Goal: Information Seeking & Learning: Understand process/instructions

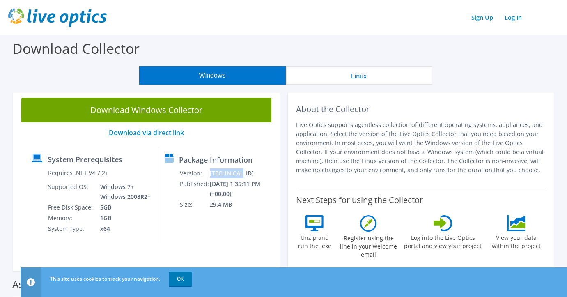
drag, startPoint x: 246, startPoint y: 169, endPoint x: 209, endPoint y: 170, distance: 37.0
click at [210, 170] on td "[TECHNICAL_ID]" at bounding box center [243, 173] width 67 height 11
copy td "[TECHNICAL_ID]"
click at [345, 133] on p "Live Optics supports agentless collection of different operating systems, appli…" at bounding box center [421, 147] width 250 height 54
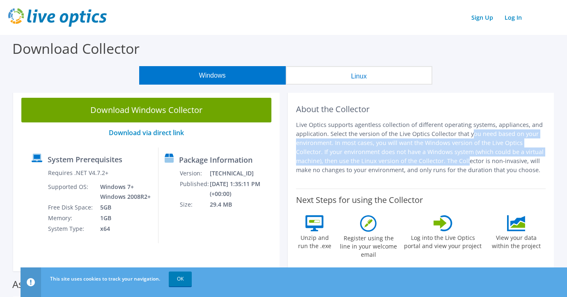
drag, startPoint x: 405, startPoint y: 130, endPoint x: 402, endPoint y: 170, distance: 39.5
click at [402, 169] on p "Live Optics supports agentless collection of different operating systems, appli…" at bounding box center [421, 147] width 250 height 54
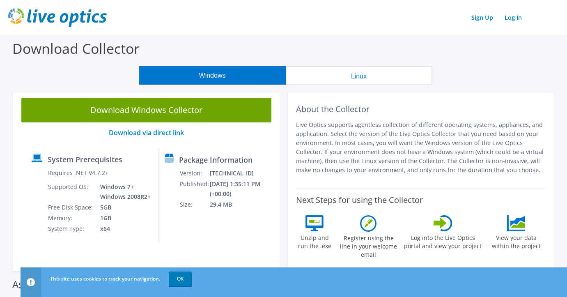
click at [404, 171] on p "Live Optics supports agentless collection of different operating systems, appli…" at bounding box center [421, 147] width 250 height 54
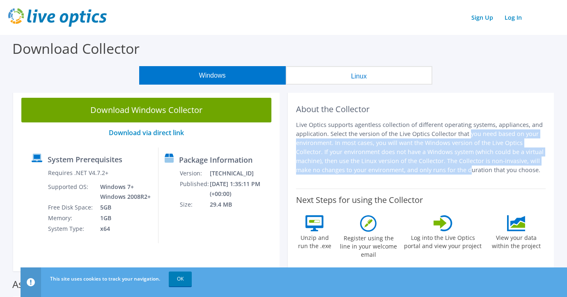
drag, startPoint x: 403, startPoint y: 167, endPoint x: 404, endPoint y: 127, distance: 39.9
click at [403, 128] on p "Live Optics supports agentless collection of different operating systems, appli…" at bounding box center [421, 147] width 250 height 54
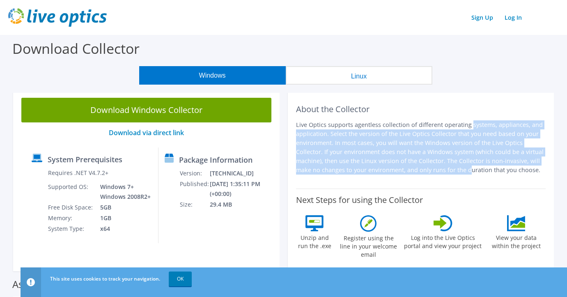
click at [404, 124] on p "Live Optics supports agentless collection of different operating systems, appli…" at bounding box center [421, 147] width 250 height 54
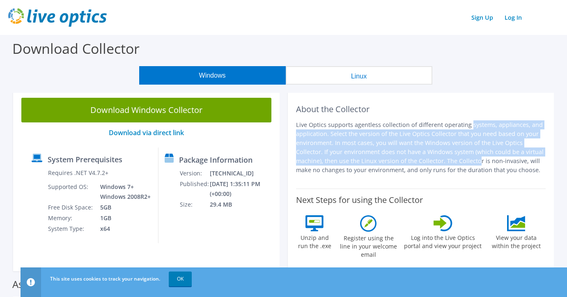
drag, startPoint x: 403, startPoint y: 143, endPoint x: 412, endPoint y: 163, distance: 21.9
click at [412, 162] on p "Live Optics supports agentless collection of different operating systems, appli…" at bounding box center [421, 147] width 250 height 54
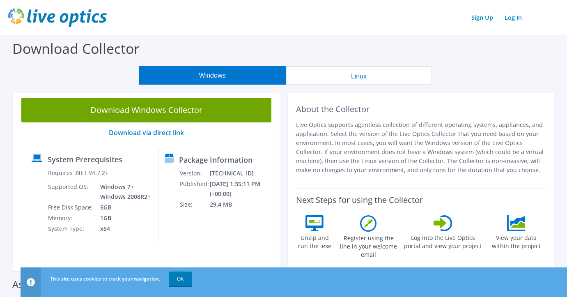
click at [414, 164] on p "Live Optics supports agentless collection of different operating systems, appli…" at bounding box center [421, 147] width 250 height 54
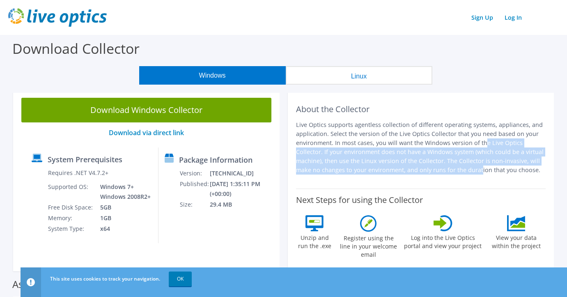
drag, startPoint x: 413, startPoint y: 178, endPoint x: 412, endPoint y: 138, distance: 40.3
click at [412, 138] on div "About the Collector Live Optics supports agentless collection of different oper…" at bounding box center [421, 139] width 250 height 83
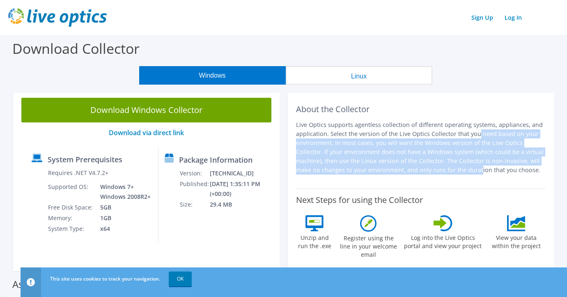
click at [412, 138] on p "Live Optics supports agentless collection of different operating systems, appli…" at bounding box center [421, 147] width 250 height 54
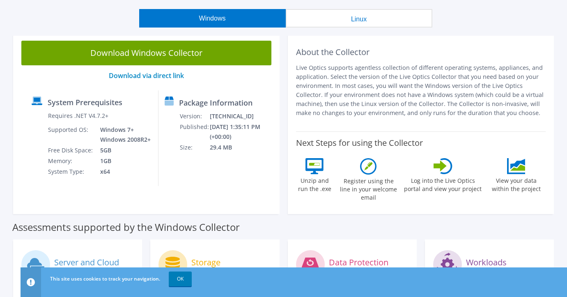
scroll to position [164, 0]
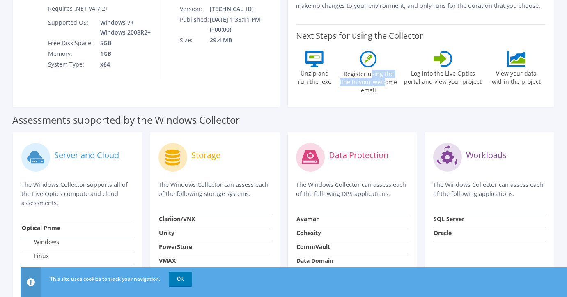
drag, startPoint x: 365, startPoint y: 73, endPoint x: 372, endPoint y: 86, distance: 14.7
click at [372, 86] on label "Register using the line in your welcome email" at bounding box center [369, 80] width 62 height 27
click at [372, 86] on div "Register using the line in your welcome email" at bounding box center [369, 75] width 62 height 48
drag, startPoint x: 371, startPoint y: 81, endPoint x: 371, endPoint y: 75, distance: 6.2
click at [371, 75] on label "Register using the line in your welcome email" at bounding box center [369, 80] width 62 height 27
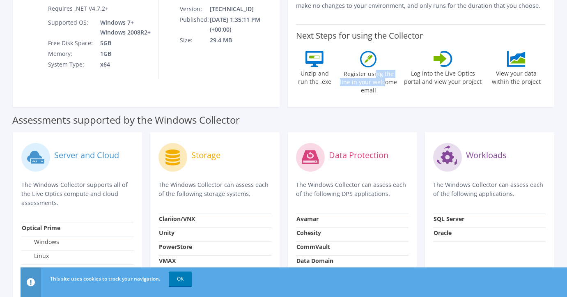
click at [371, 75] on label "Register using the line in your welcome email" at bounding box center [369, 80] width 62 height 27
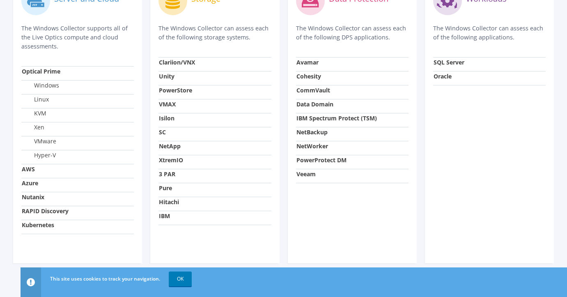
scroll to position [239, 0]
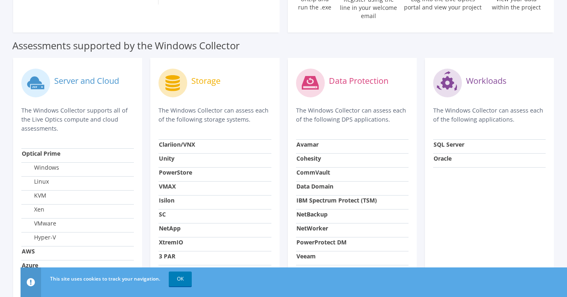
click at [191, 106] on p "The Windows Collector can assess each of the following storage systems." at bounding box center [215, 115] width 113 height 18
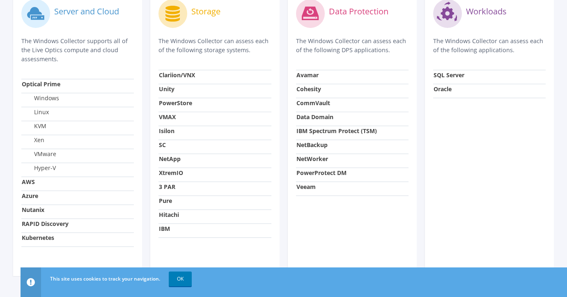
scroll to position [321, 0]
